Goal: Task Accomplishment & Management: Complete application form

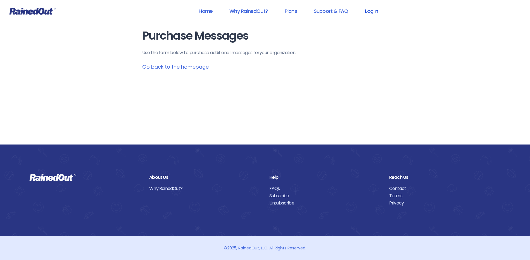
click at [375, 10] on link "Log In" at bounding box center [372, 11] width 28 height 13
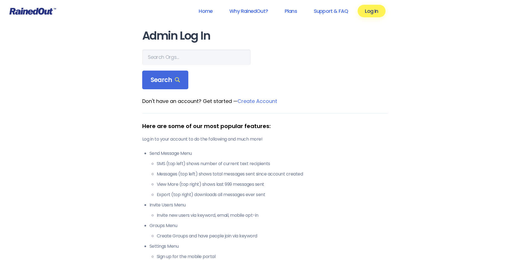
drag, startPoint x: 163, startPoint y: 65, endPoint x: 165, endPoint y: 60, distance: 4.9
click at [164, 63] on form "Search" at bounding box center [265, 69] width 246 height 40
click at [165, 60] on input "text" at bounding box center [196, 57] width 108 height 16
type input "wcs"
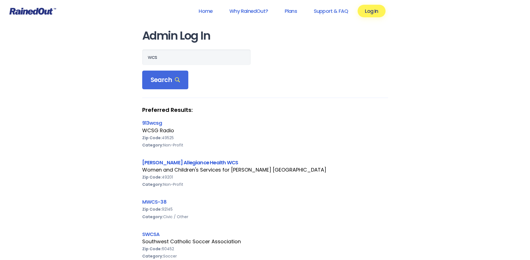
click at [180, 162] on link "[PERSON_NAME] Allegiance Health WCS" at bounding box center [190, 162] width 96 height 7
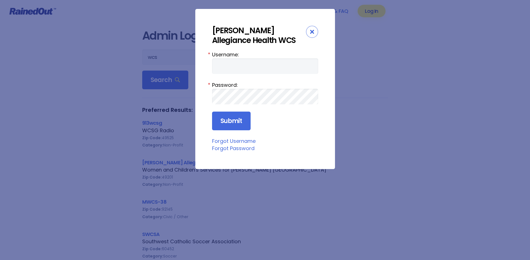
click at [230, 76] on form "Username: * Password: * Submit" at bounding box center [265, 91] width 106 height 80
click at [227, 66] on input "Username:" at bounding box center [265, 66] width 106 height 16
type input "amercur1"
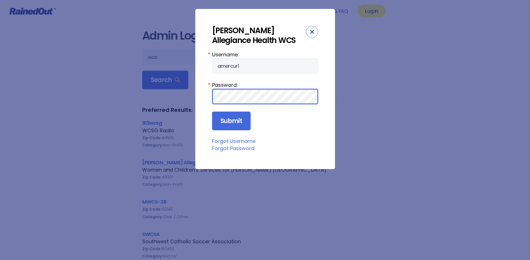
click at [212, 112] on input "Submit" at bounding box center [231, 121] width 39 height 19
